Goal: Task Accomplishment & Management: Manage account settings

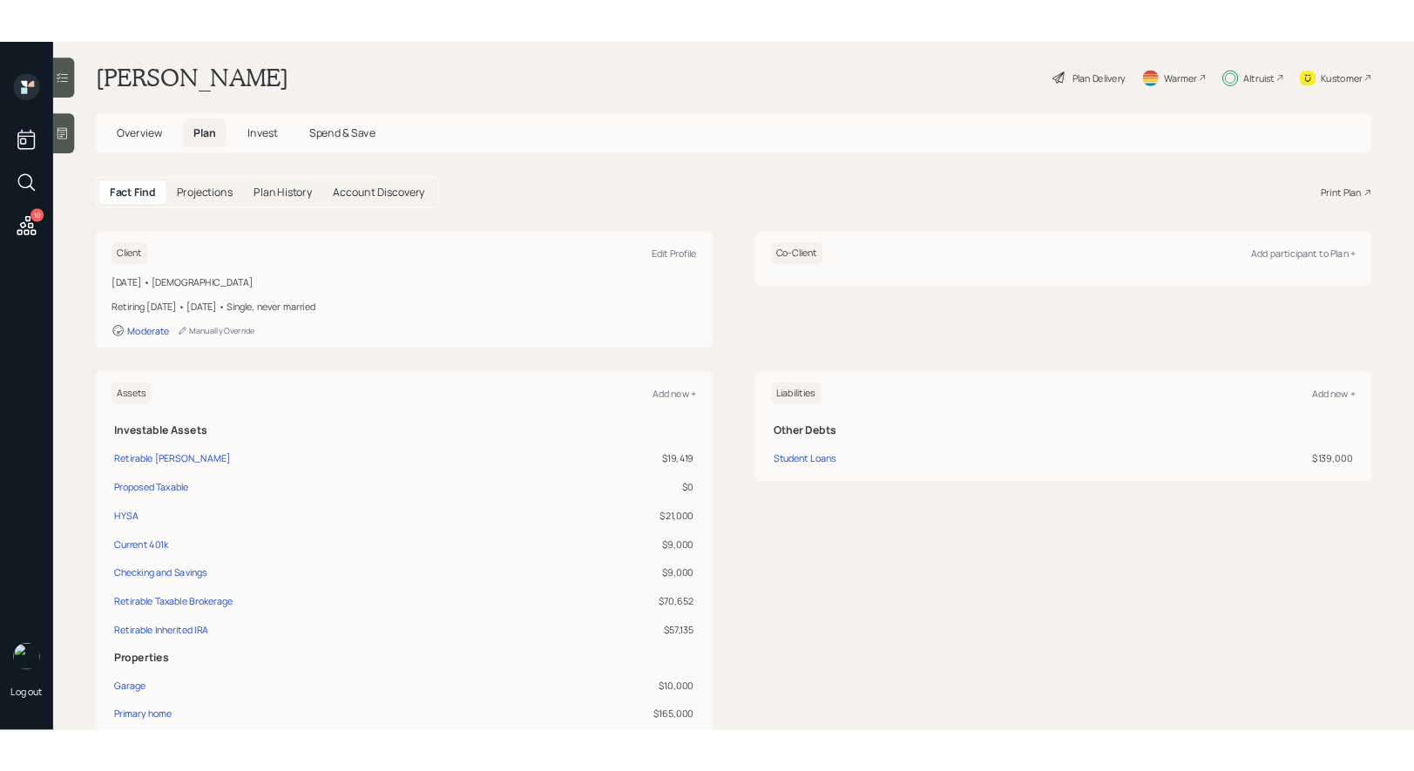
scroll to position [14, 0]
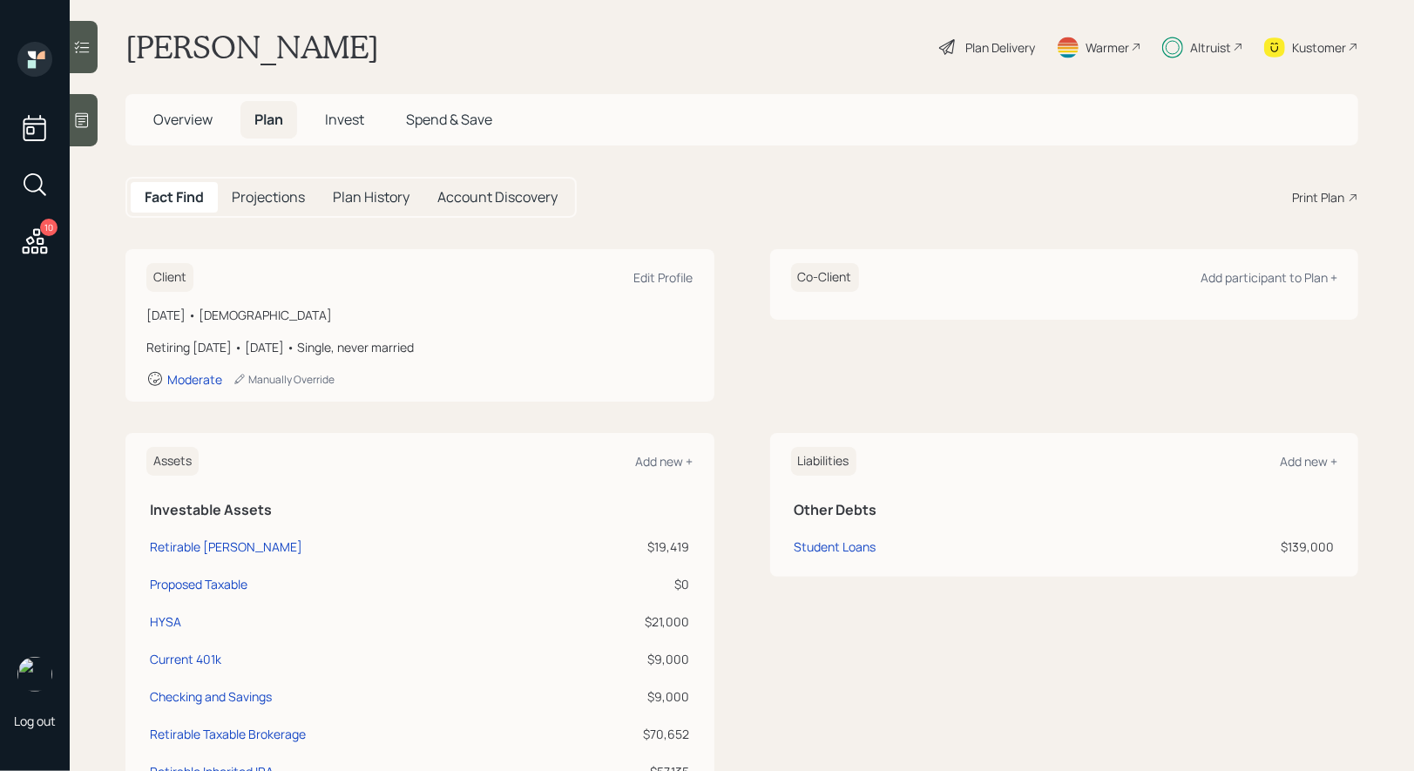
click at [35, 188] on icon at bounding box center [34, 184] width 31 height 31
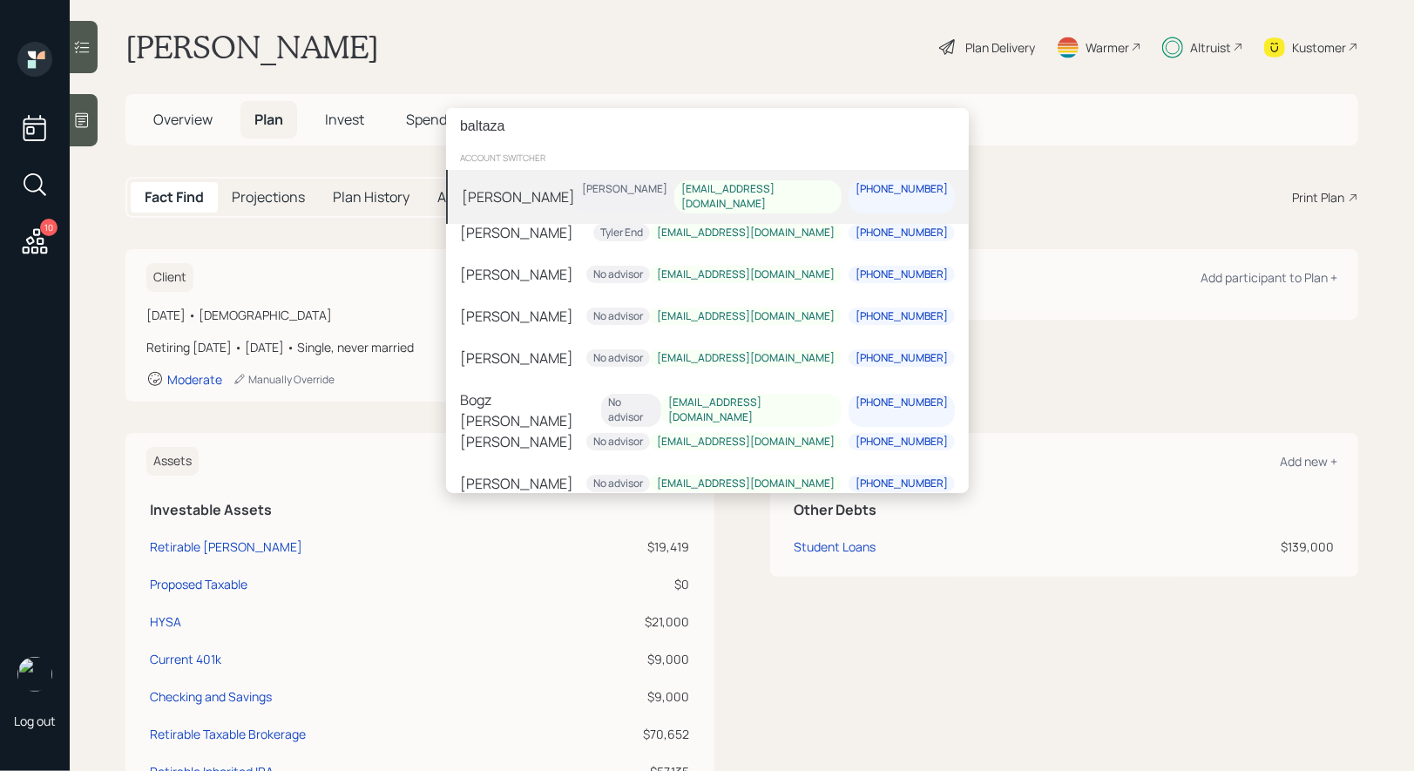
scroll to position [0, 0]
type input "[PERSON_NAME]"
click at [599, 194] on div "[PERSON_NAME] [PERSON_NAME] [EMAIL_ADDRESS][DOMAIN_NAME] [PHONE_NUMBER]" at bounding box center [707, 197] width 523 height 54
